Goal: Use online tool/utility: Utilize a website feature to perform a specific function

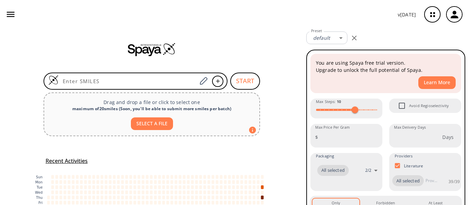
click at [355, 38] on icon "button" at bounding box center [354, 38] width 8 height 8
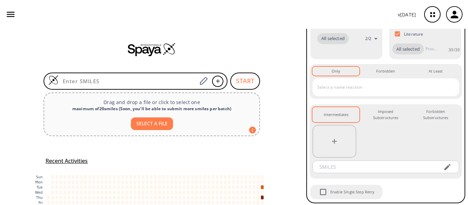
scroll to position [144, 0]
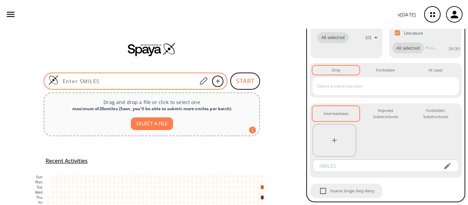
click at [107, 80] on input at bounding box center [128, 81] width 138 height 7
paste input "Nc1ccc(cc1)S(=O)(=O)N(CC(C)C)C[C@H](O)C(Cc2ccccc2)NC(=O)O[C@H]3CO[C@H]4OCC[C@@H…"
type input "Nc1ccc(cc1)S(=O)(=O)N(CC(C)C)C[C@H](O)C(Cc2ccccc2)NC(=O)O[C@H]3CO[C@H]4OCC[C@@H…"
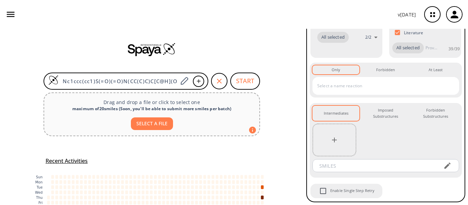
scroll to position [210, 0]
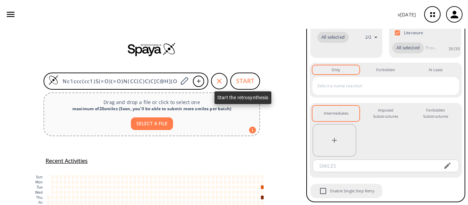
click at [237, 81] on button "START" at bounding box center [245, 81] width 30 height 17
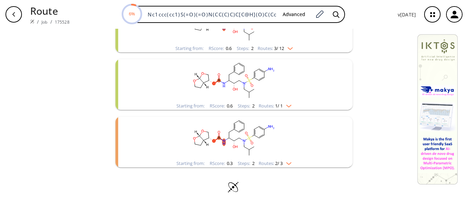
scroll to position [46, 0]
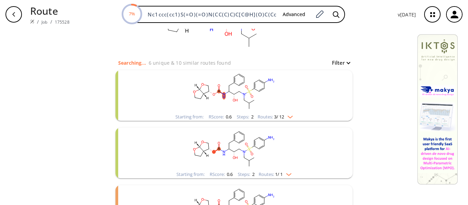
click at [292, 116] on img "clusters" at bounding box center [288, 115] width 9 height 5
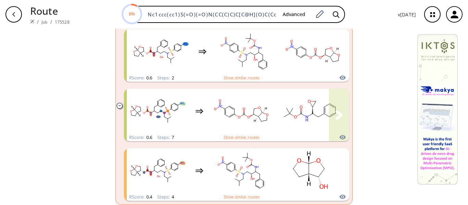
scroll to position [217, 0]
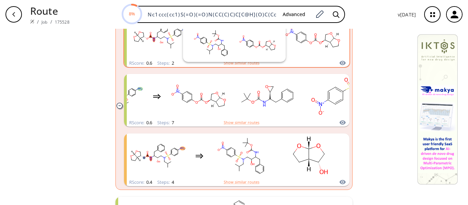
click at [339, 64] on icon "clusters" at bounding box center [342, 63] width 7 height 8
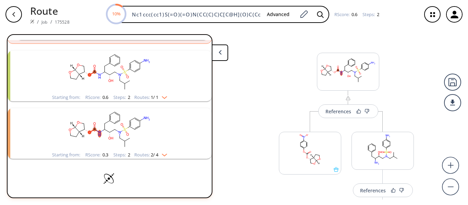
scroll to position [322, 0]
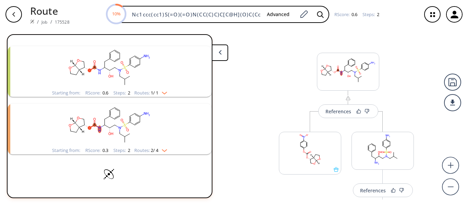
click at [221, 51] on icon at bounding box center [220, 52] width 3 height 5
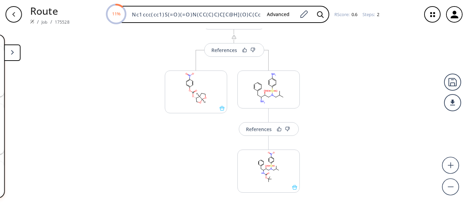
scroll to position [0, 0]
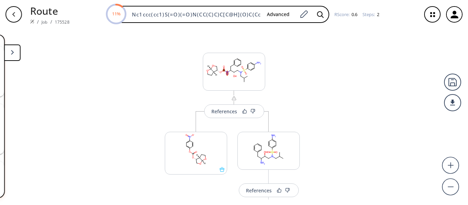
click at [15, 54] on button at bounding box center [12, 53] width 16 height 16
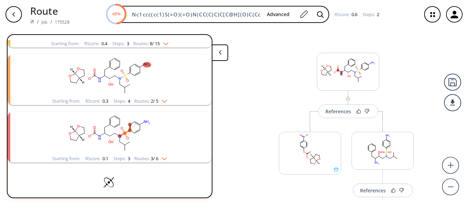
scroll to position [1270, 0]
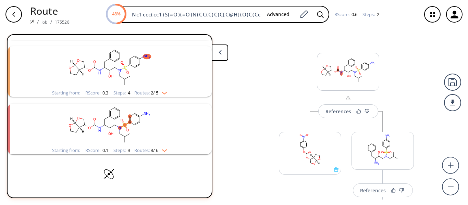
click at [166, 150] on img "clusters" at bounding box center [162, 149] width 9 height 5
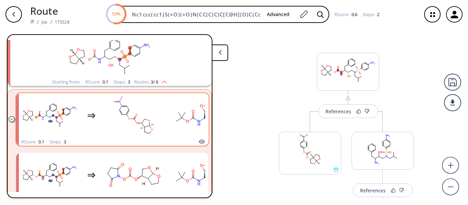
scroll to position [1373, 0]
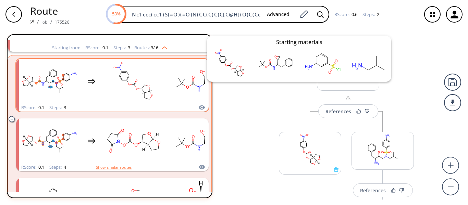
click at [199, 106] on icon "clusters" at bounding box center [202, 108] width 6 height 4
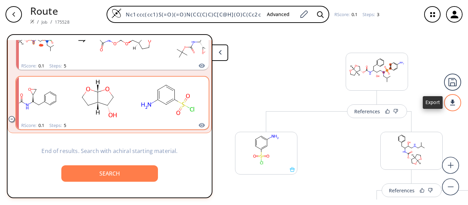
click at [452, 100] on div at bounding box center [452, 102] width 17 height 17
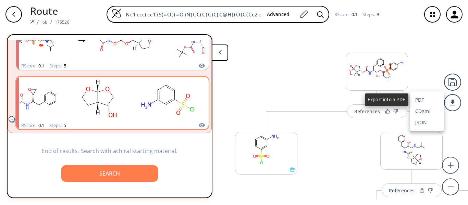
click at [420, 98] on li "PDF" at bounding box center [427, 99] width 34 height 11
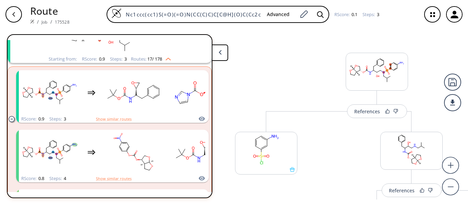
scroll to position [45, 0]
